Goal: Task Accomplishment & Management: Manage account settings

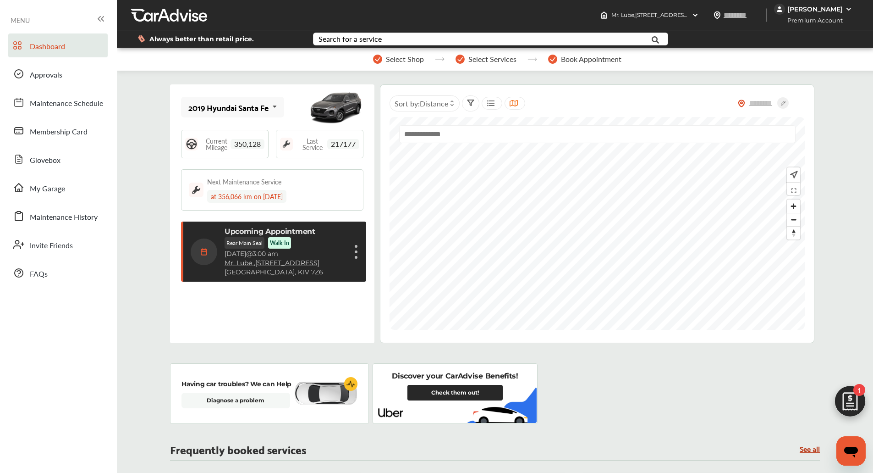
click at [817, 15] on div "Premium Account" at bounding box center [814, 20] width 81 height 11
click at [817, 9] on div "[PERSON_NAME]" at bounding box center [815, 9] width 55 height 8
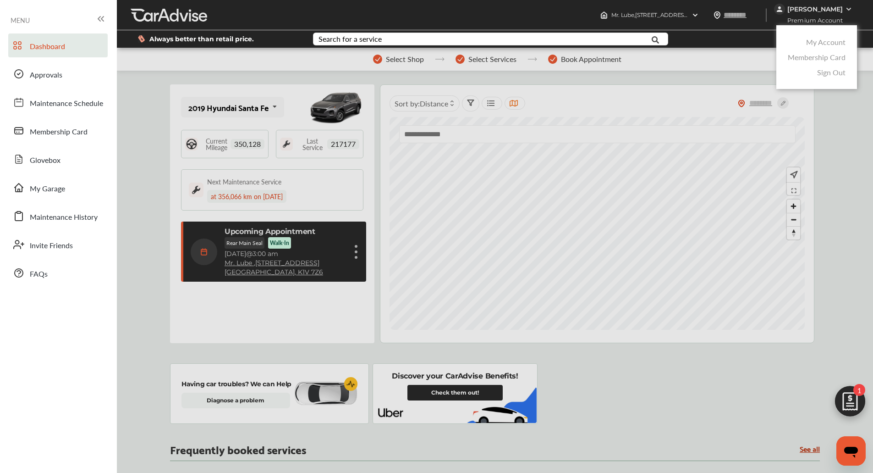
click at [815, 42] on link "My Account" at bounding box center [825, 42] width 39 height 11
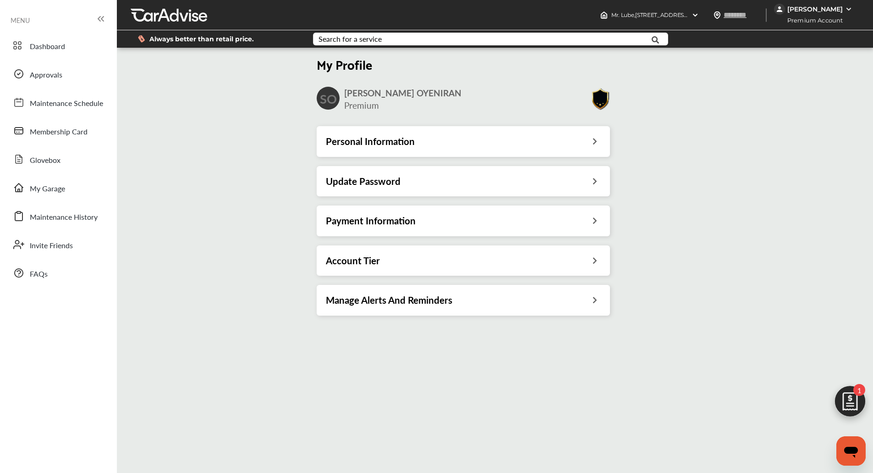
click at [499, 222] on div "Payment Information" at bounding box center [463, 221] width 275 height 12
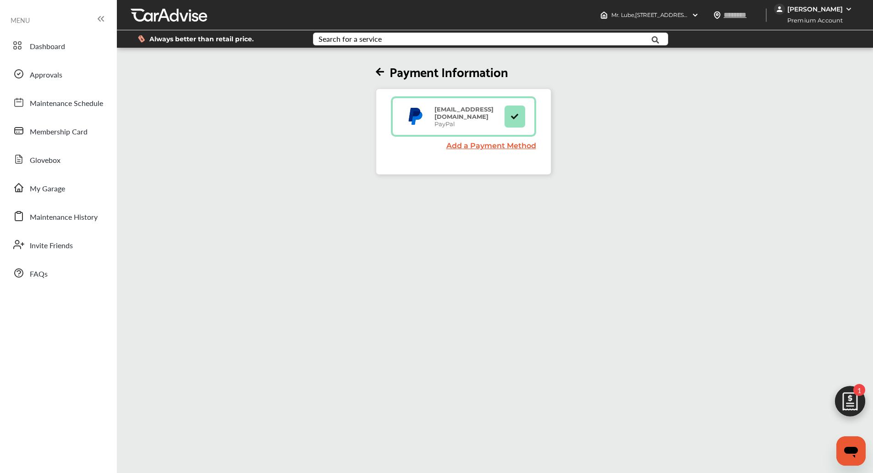
click at [802, 4] on div "[PERSON_NAME] Premium Account" at bounding box center [823, 15] width 99 height 30
click at [802, 4] on div "[PERSON_NAME]" at bounding box center [814, 9] width 81 height 11
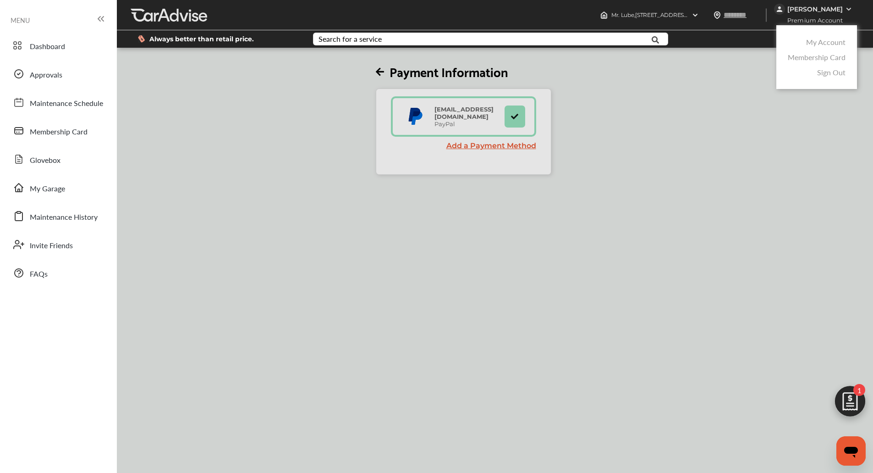
click at [797, 11] on div at bounding box center [436, 259] width 873 height 518
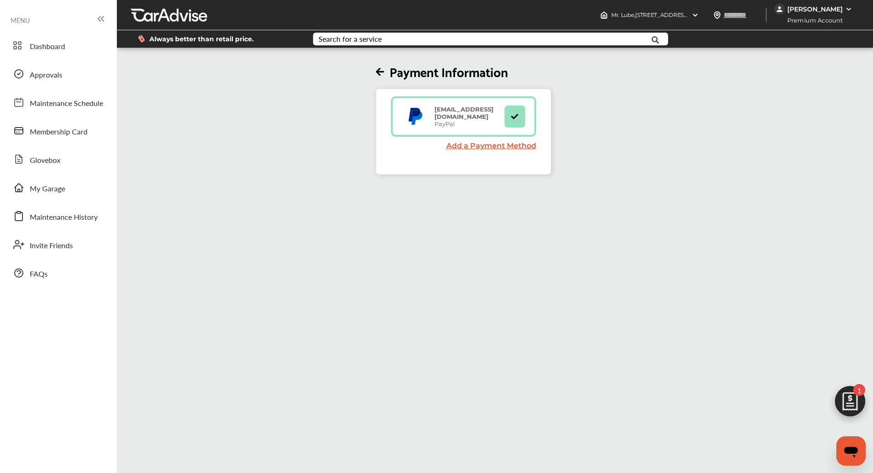
click at [816, 15] on div "Premium Account" at bounding box center [814, 20] width 81 height 11
click at [812, 11] on div "[PERSON_NAME]" at bounding box center [815, 9] width 55 height 8
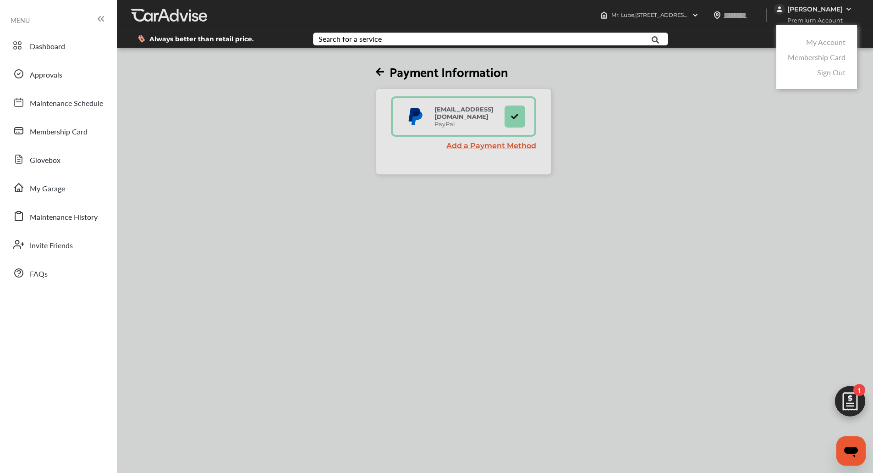
click at [821, 43] on link "My Account" at bounding box center [825, 42] width 39 height 11
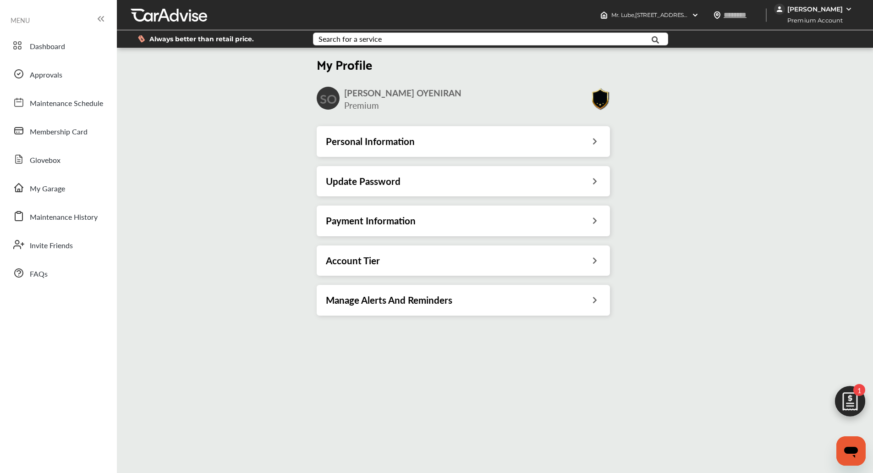
click at [727, 248] on div "My Profile SO [PERSON_NAME] Premium Personal Information Update Password Paymen…" at bounding box center [463, 187] width 699 height 275
click at [843, 389] on img at bounding box center [850, 403] width 44 height 44
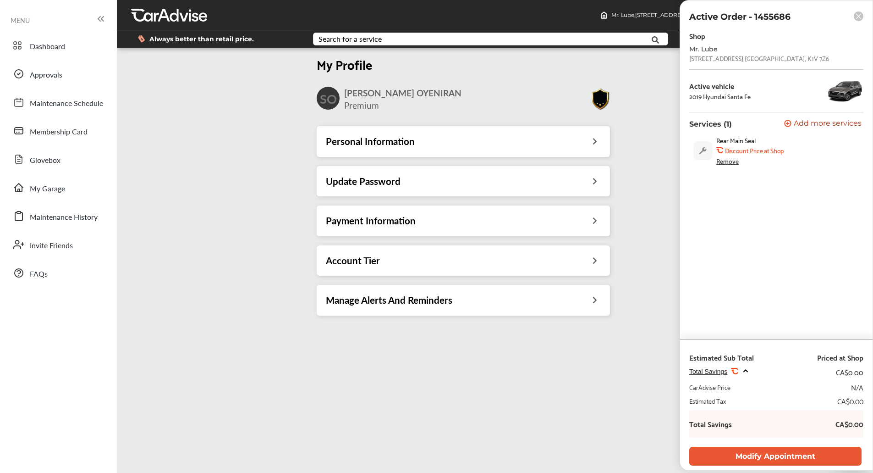
drag, startPoint x: 759, startPoint y: 57, endPoint x: 788, endPoint y: 60, distance: 29.4
click at [788, 60] on div "Mr. Lube [STREET_ADDRESS]" at bounding box center [776, 53] width 174 height 17
click at [773, 57] on div "[STREET_ADDRESS]" at bounding box center [759, 58] width 140 height 7
drag, startPoint x: 761, startPoint y: 58, endPoint x: 778, endPoint y: 59, distance: 17.9
click at [778, 59] on div "[STREET_ADDRESS]" at bounding box center [759, 58] width 140 height 7
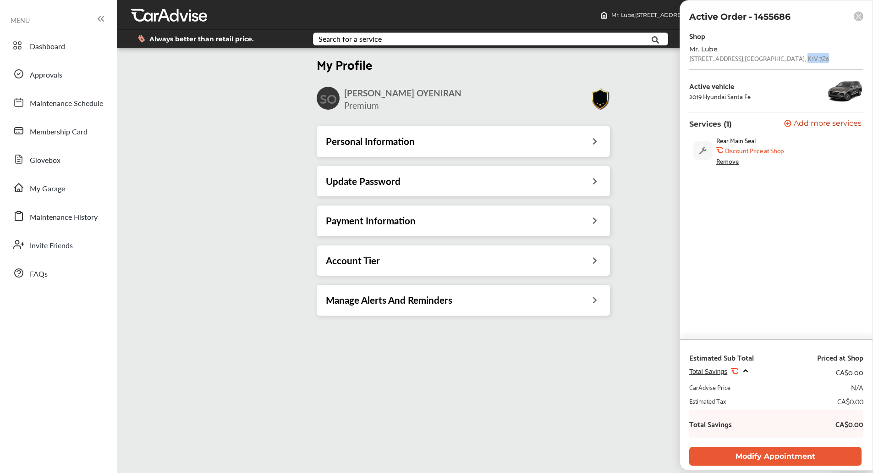
copy div "K1V 7Z6"
click at [777, 62] on div "Mr. Lube [STREET_ADDRESS]" at bounding box center [776, 53] width 174 height 17
click at [636, 105] on div "My Profile SO [PERSON_NAME] Premium Personal Information Update Password Paymen…" at bounding box center [463, 187] width 699 height 275
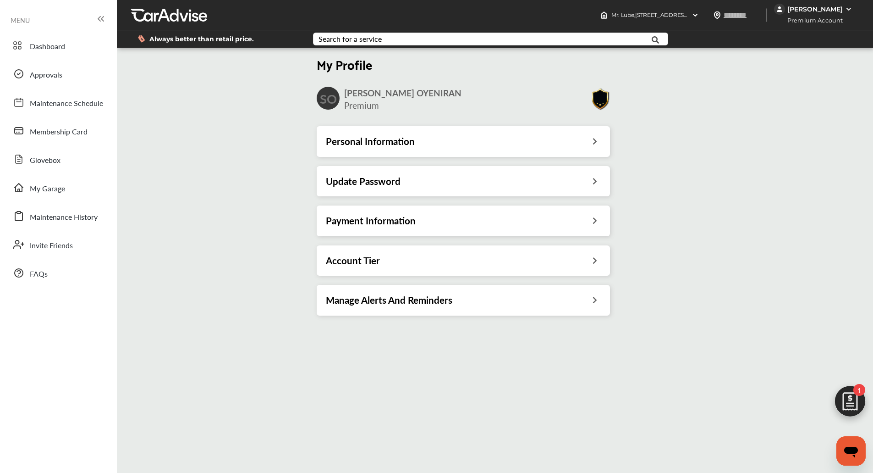
click at [805, 6] on div "[PERSON_NAME]" at bounding box center [815, 9] width 55 height 8
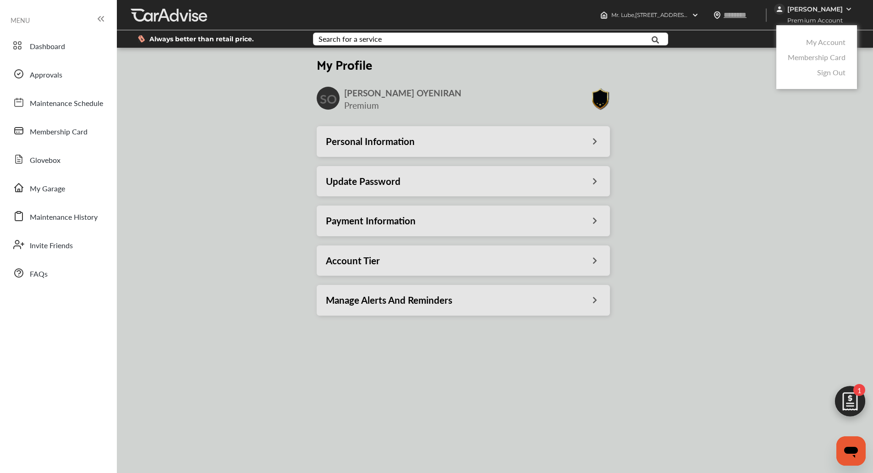
click at [813, 43] on link "My Account" at bounding box center [825, 42] width 39 height 11
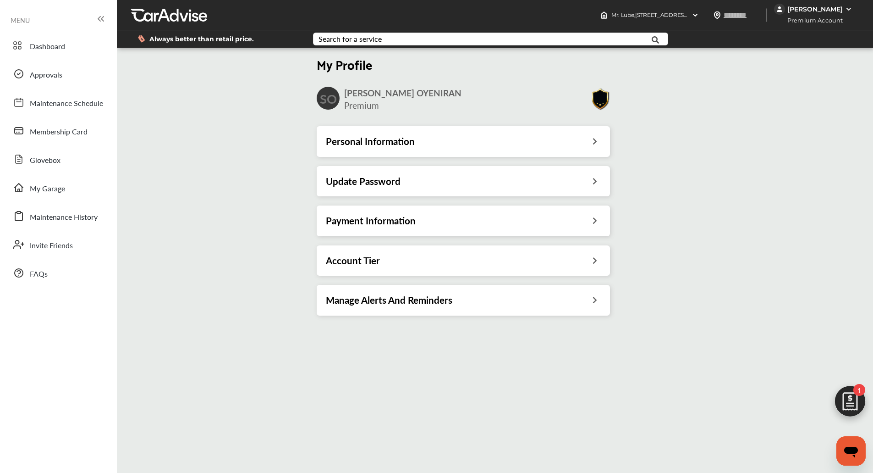
click at [506, 154] on div "Personal Information" at bounding box center [463, 141] width 293 height 30
click at [477, 146] on div "Personal Information" at bounding box center [463, 141] width 275 height 12
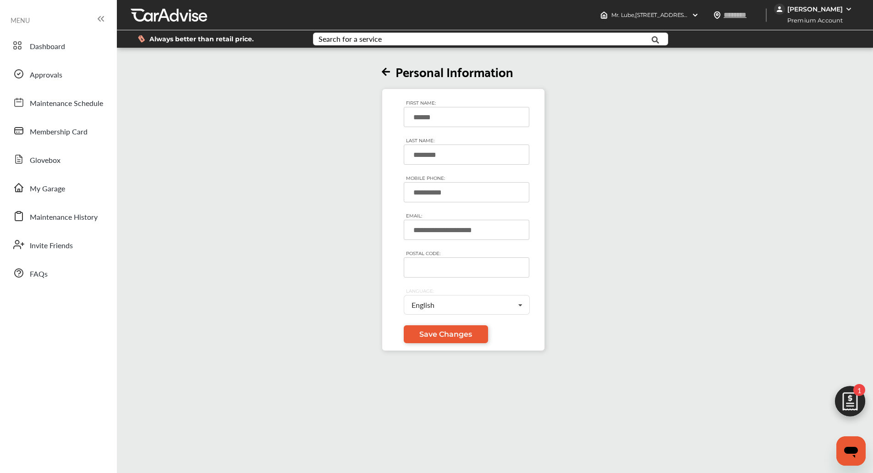
click at [477, 146] on input "********" at bounding box center [467, 154] width 126 height 20
click at [446, 256] on div "POSTAL CODE:" at bounding box center [467, 266] width 127 height 38
click at [451, 266] on input "POSTAL CODE:" at bounding box center [467, 267] width 126 height 20
paste input "*******"
type input "*******"
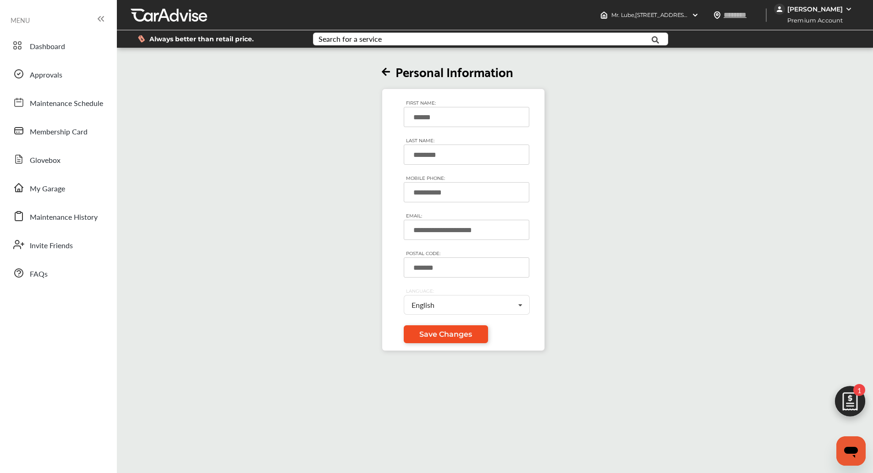
click at [435, 331] on span "Save Changes" at bounding box center [445, 334] width 53 height 9
type input "*******"
